Goal: Task Accomplishment & Management: Manage account settings

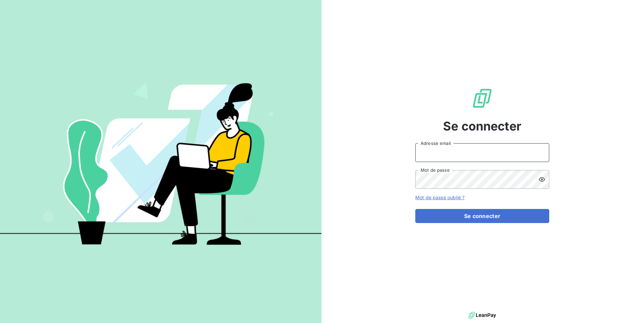
click at [430, 152] on input "Adresse email" at bounding box center [482, 152] width 134 height 19
click at [415, 209] on button "Se connecter" at bounding box center [482, 216] width 134 height 14
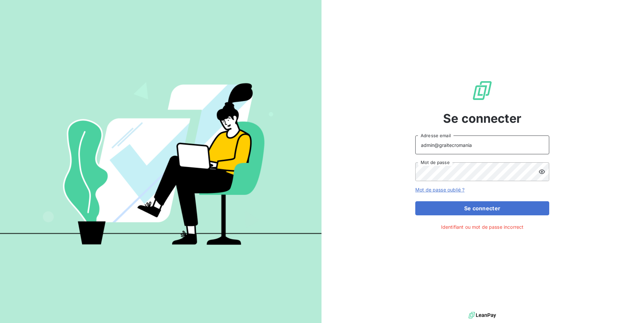
type input "admin@graitecromania"
click at [415, 201] on button "Se connecter" at bounding box center [482, 208] width 134 height 14
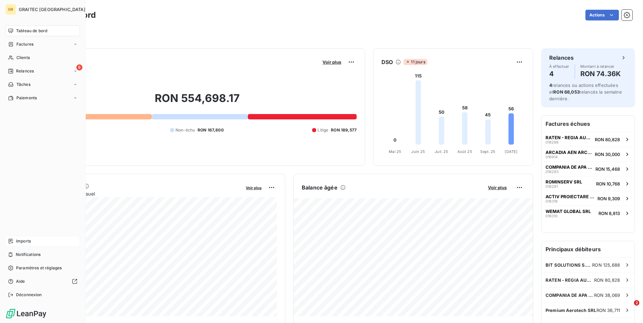
click at [26, 240] on span "Imports" at bounding box center [23, 241] width 15 height 6
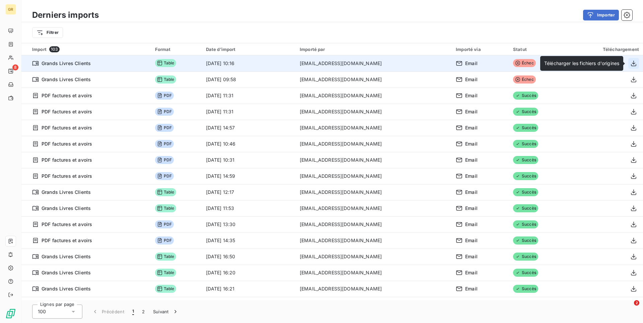
click at [634, 62] on icon "button" at bounding box center [633, 63] width 7 height 7
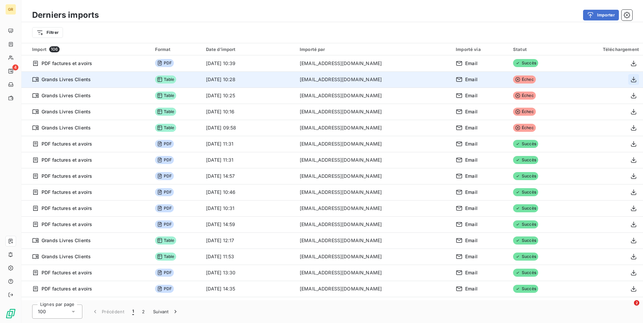
click at [636, 80] on icon "button" at bounding box center [633, 79] width 7 height 7
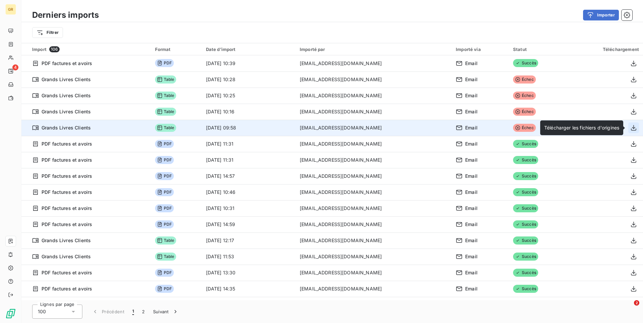
click at [635, 129] on icon "button" at bounding box center [633, 127] width 7 height 7
click at [636, 130] on icon "button" at bounding box center [633, 127] width 7 height 7
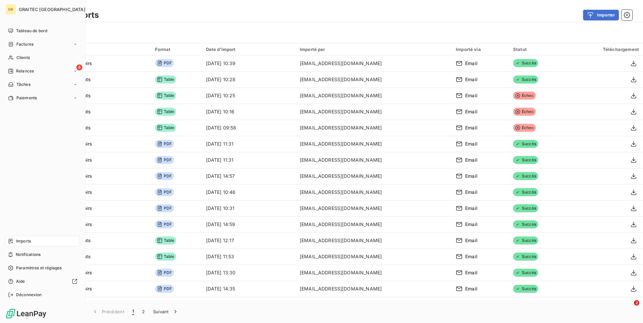
click at [25, 242] on span "Imports" at bounding box center [23, 241] width 15 height 6
click at [48, 291] on div "Déconnexion" at bounding box center [42, 294] width 75 height 11
